Goal: Check status: Check status

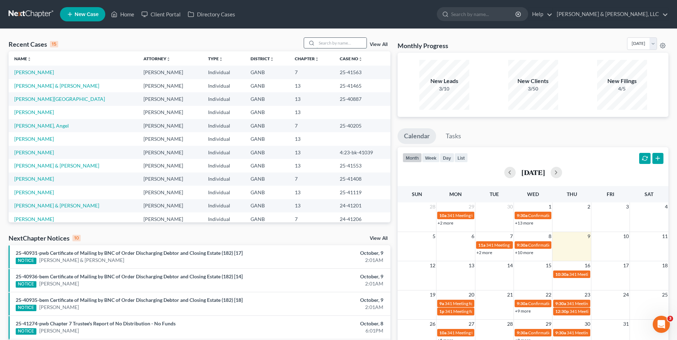
click at [321, 42] on input "search" at bounding box center [341, 43] width 50 height 10
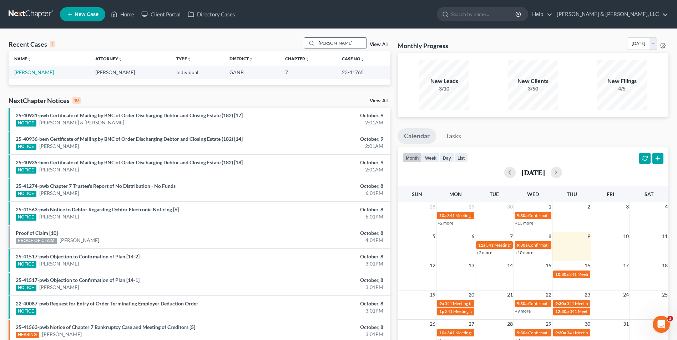
type input "[PERSON_NAME]"
click at [34, 73] on link "[PERSON_NAME]" at bounding box center [34, 72] width 40 height 6
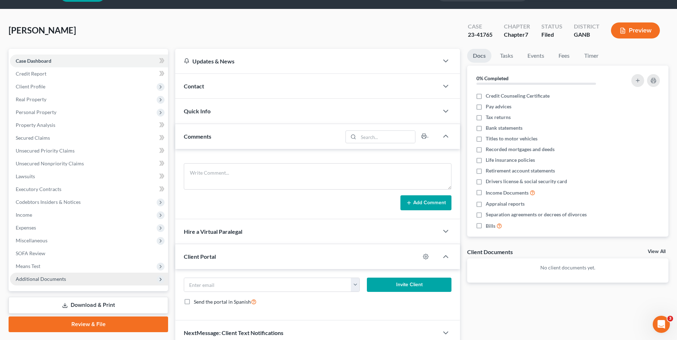
scroll to position [52, 0]
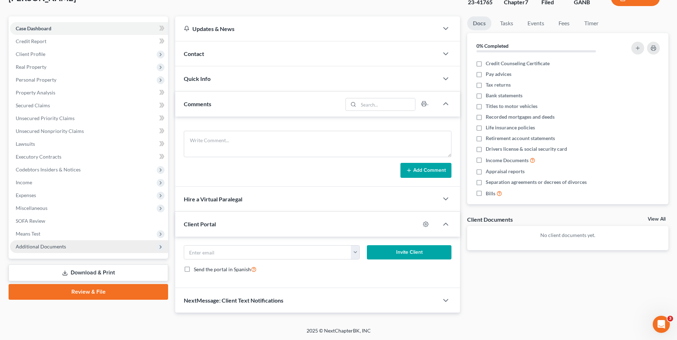
click at [65, 245] on span "Additional Documents" at bounding box center [41, 247] width 50 height 6
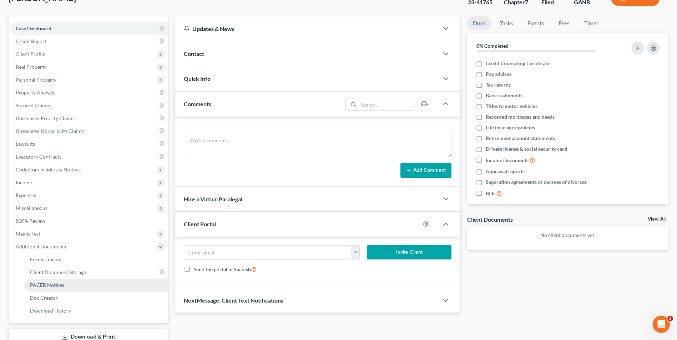
click at [81, 284] on link "PACER Notices" at bounding box center [96, 285] width 144 height 13
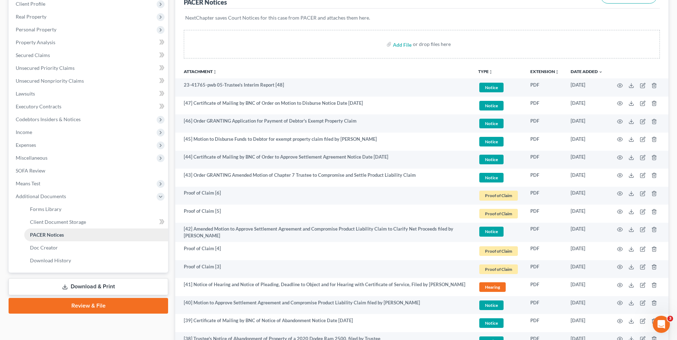
scroll to position [103, 0]
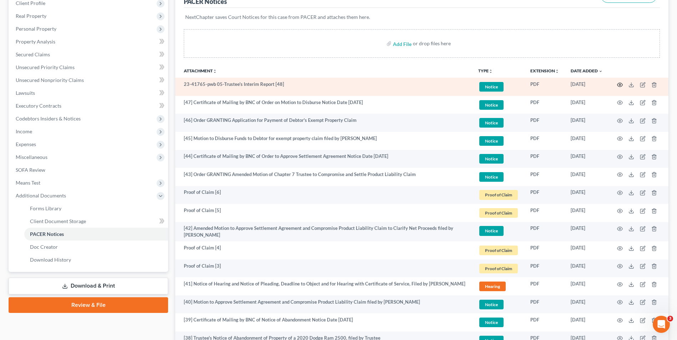
click at [619, 83] on icon "button" at bounding box center [619, 85] width 5 height 4
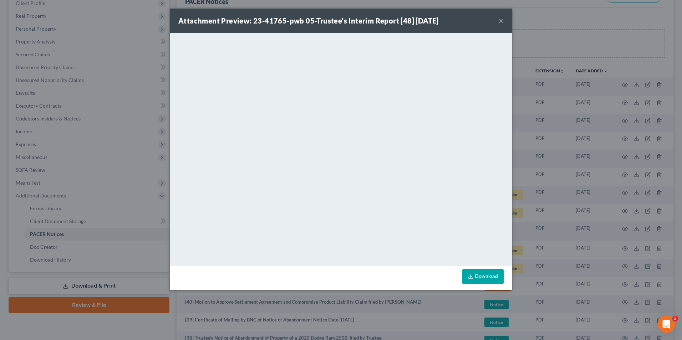
click at [502, 21] on button "×" at bounding box center [501, 20] width 5 height 9
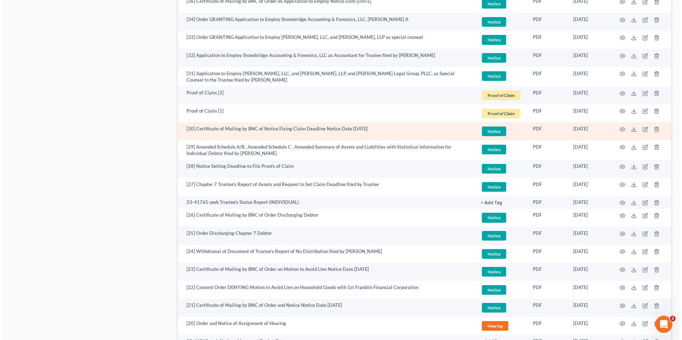
scroll to position [531, 0]
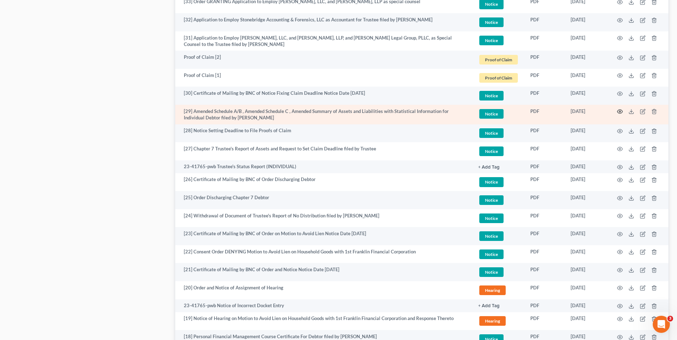
click at [620, 113] on icon "button" at bounding box center [620, 112] width 6 height 6
